Goal: Find specific page/section: Find specific page/section

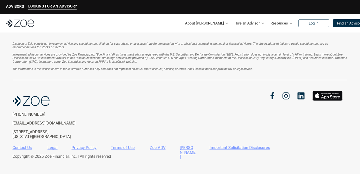
scroll to position [1114, 0]
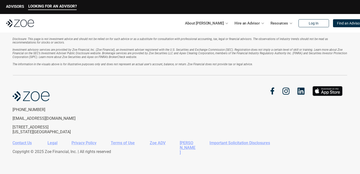
click at [25, 142] on link "Contact Us" at bounding box center [22, 143] width 19 height 5
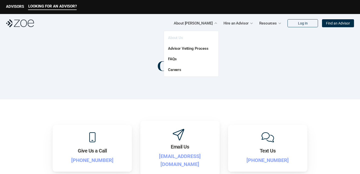
click at [177, 38] on link "About Us" at bounding box center [175, 38] width 15 height 5
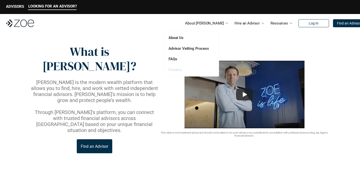
click at [178, 70] on link "Careers" at bounding box center [175, 70] width 13 height 5
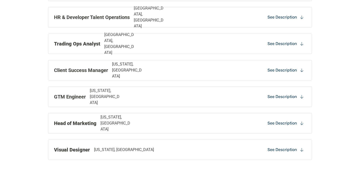
scroll to position [505, 0]
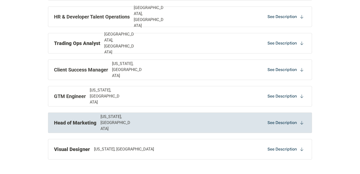
click at [292, 123] on p "See Description" at bounding box center [283, 123] width 30 height 6
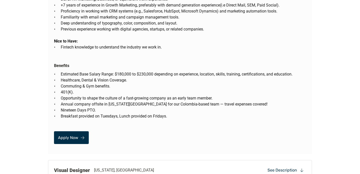
scroll to position [1031, 0]
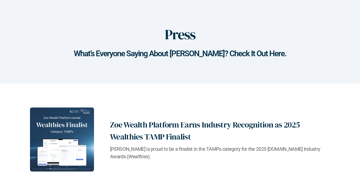
scroll to position [1, 0]
